Goal: Information Seeking & Learning: Learn about a topic

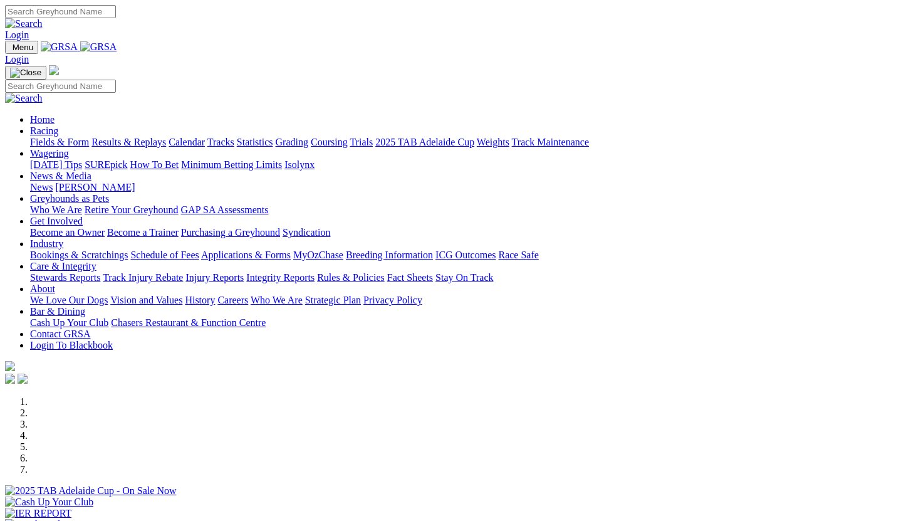
click at [58, 125] on link "Racing" at bounding box center [44, 130] width 28 height 11
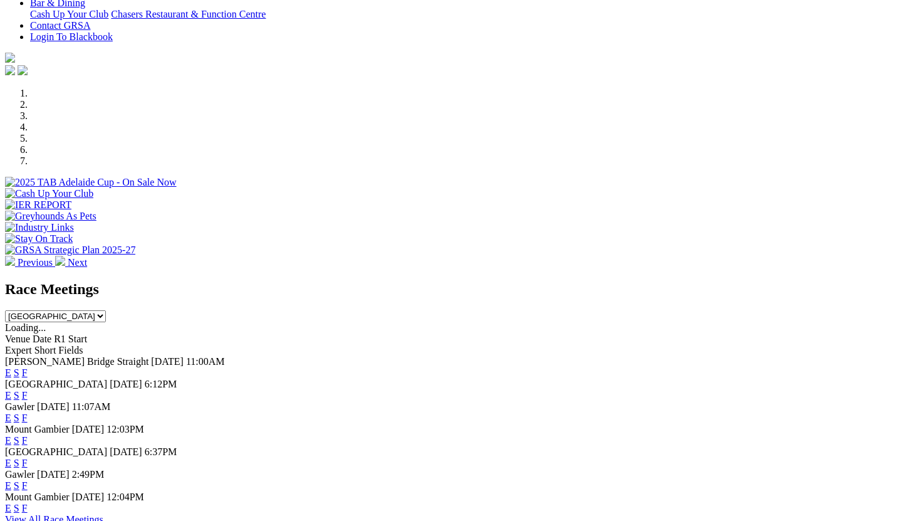
scroll to position [312, 0]
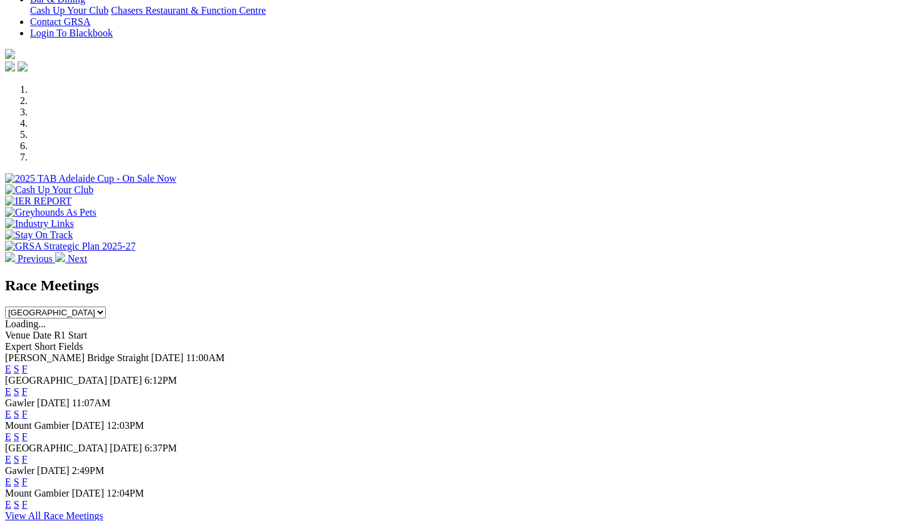
click at [28, 364] on link "F" at bounding box center [25, 369] width 6 height 11
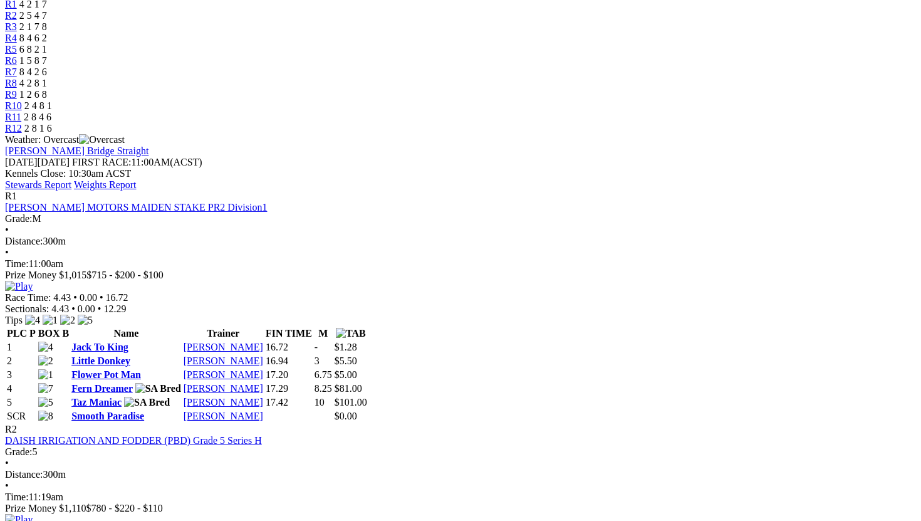
scroll to position [443, 3]
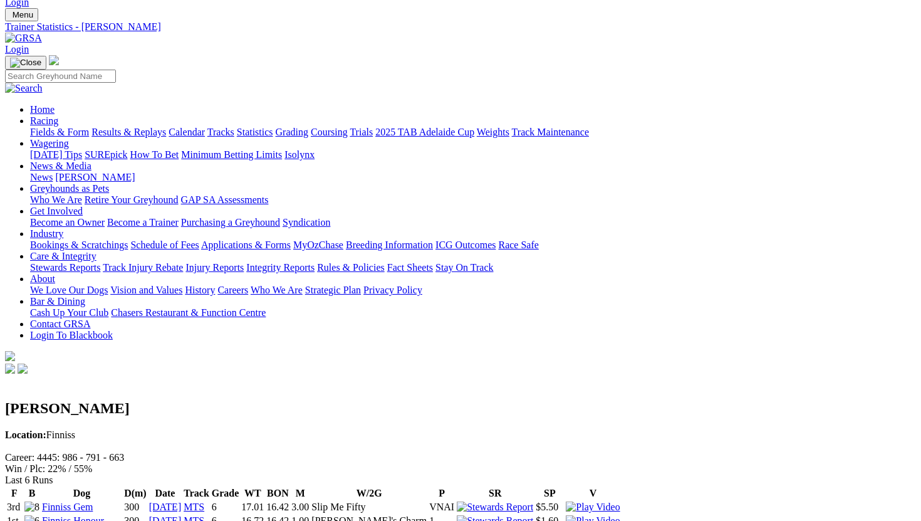
scroll to position [0, 11]
